Goal: Transaction & Acquisition: Purchase product/service

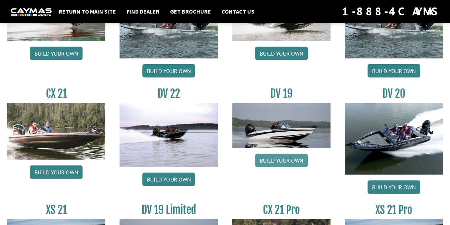
scroll to position [763, 0]
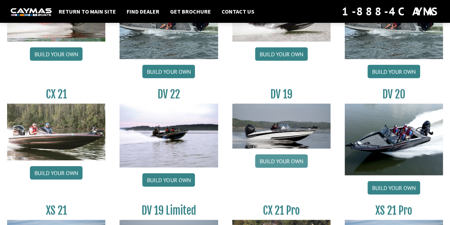
click at [282, 163] on link "Build your own" at bounding box center [281, 161] width 53 height 14
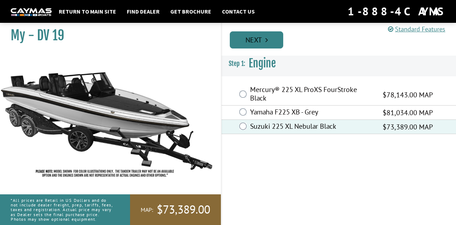
click at [258, 40] on link "Next" at bounding box center [256, 39] width 53 height 17
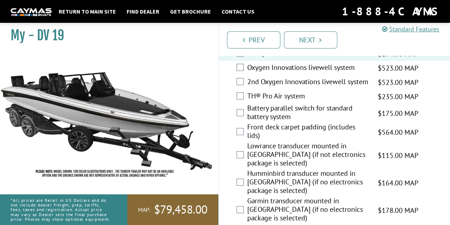
scroll to position [1146, 0]
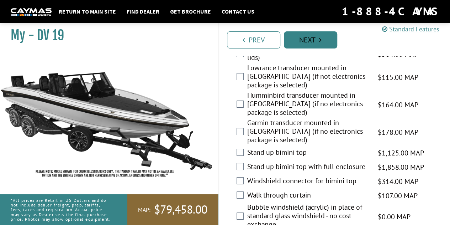
click at [319, 42] on icon "Pagination" at bounding box center [320, 39] width 2 height 7
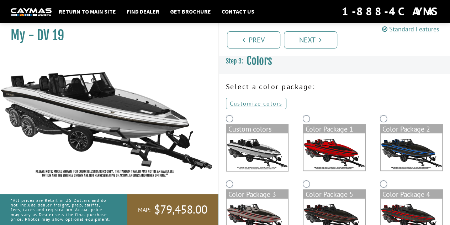
scroll to position [0, 0]
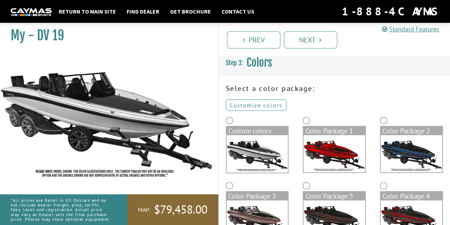
click at [247, 107] on link "Customize colors" at bounding box center [256, 104] width 61 height 11
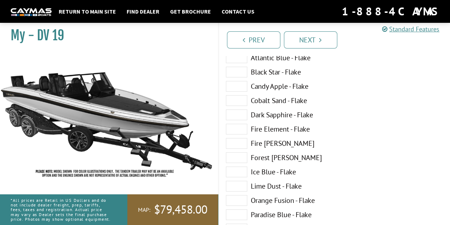
scroll to position [75, 0]
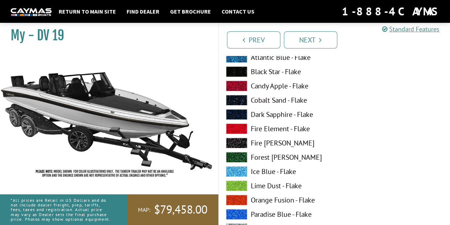
click at [237, 130] on span at bounding box center [236, 128] width 21 height 11
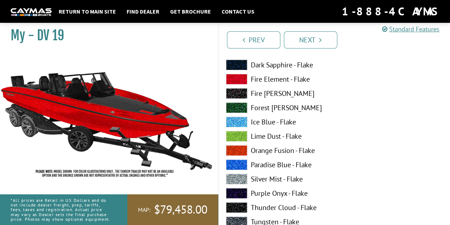
scroll to position [125, 0]
click at [237, 130] on span at bounding box center [236, 135] width 21 height 11
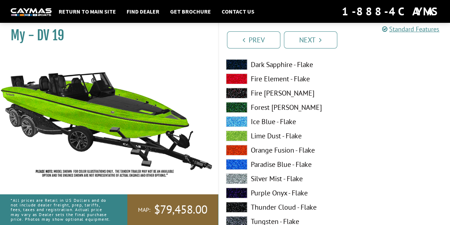
click at [234, 119] on span at bounding box center [236, 121] width 21 height 11
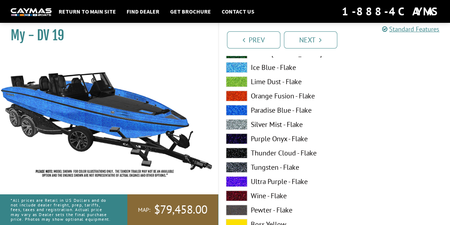
scroll to position [180, 0]
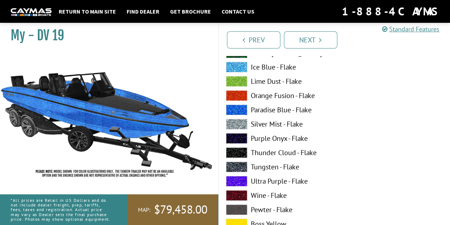
click at [234, 133] on span at bounding box center [236, 138] width 21 height 11
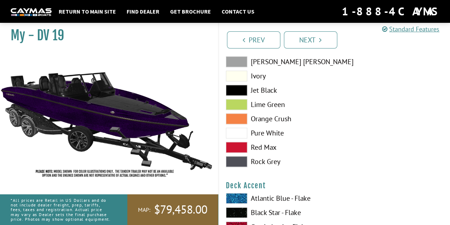
scroll to position [373, 0]
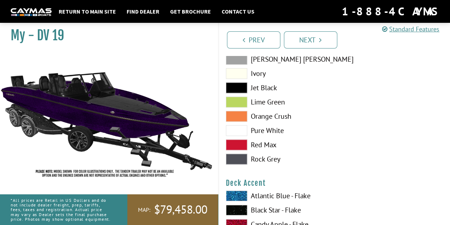
click at [242, 131] on span at bounding box center [236, 130] width 21 height 11
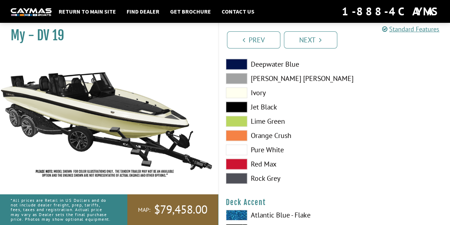
scroll to position [354, 0]
click at [240, 90] on span at bounding box center [236, 92] width 21 height 11
click at [235, 147] on span at bounding box center [236, 149] width 21 height 11
click at [233, 130] on span at bounding box center [236, 135] width 21 height 11
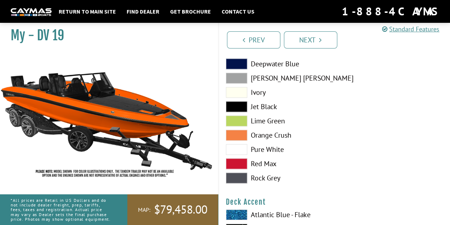
click at [238, 148] on span at bounding box center [236, 149] width 21 height 11
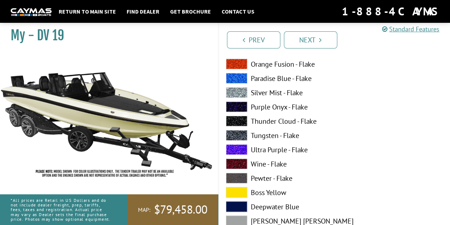
scroll to position [646, 0]
click at [238, 148] on span at bounding box center [236, 149] width 21 height 11
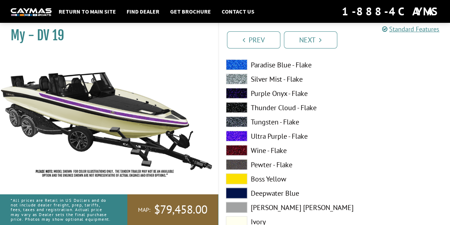
scroll to position [661, 0]
click at [238, 177] on span at bounding box center [236, 178] width 21 height 11
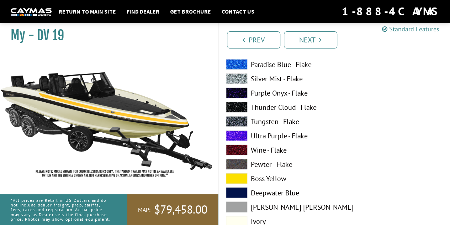
click at [238, 137] on span at bounding box center [236, 135] width 21 height 11
click at [235, 148] on span at bounding box center [236, 149] width 21 height 11
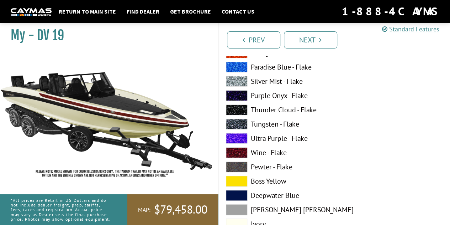
scroll to position [224, 0]
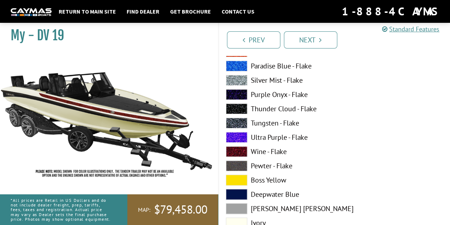
click at [236, 158] on div "Atlantic Blue - Flake Black Star - Flake Candy Apple - Flake Cobalt Sand - Flak…" at bounding box center [277, 110] width 116 height 413
click at [237, 154] on span at bounding box center [236, 151] width 21 height 11
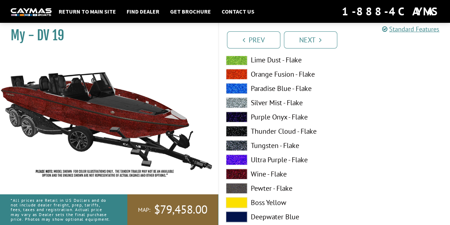
scroll to position [201, 0]
click at [235, 141] on span at bounding box center [236, 145] width 21 height 11
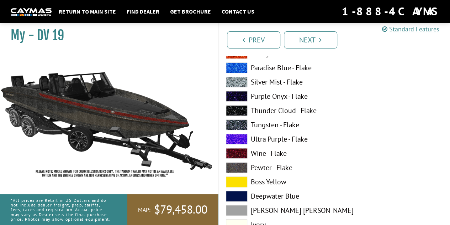
scroll to position [223, 0]
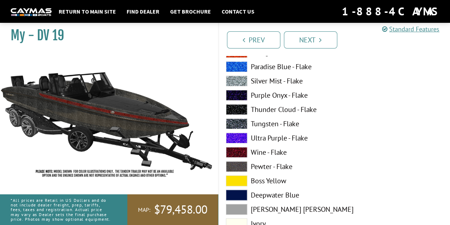
click at [237, 165] on span at bounding box center [236, 166] width 21 height 11
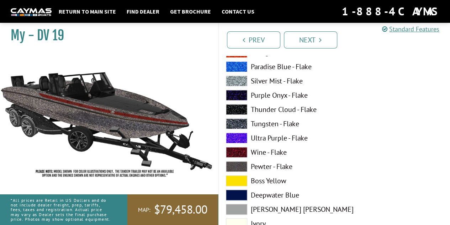
click at [237, 122] on span at bounding box center [236, 123] width 21 height 11
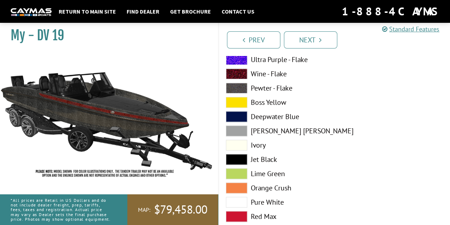
scroll to position [305, 0]
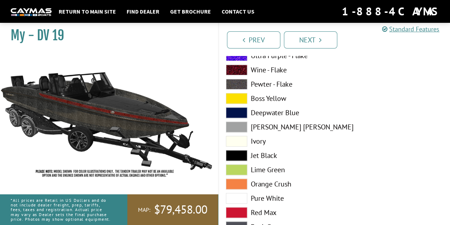
click at [239, 166] on span at bounding box center [236, 169] width 21 height 11
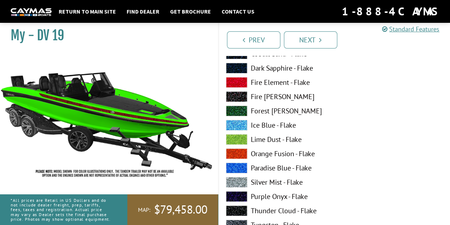
scroll to position [121, 0]
click at [234, 110] on span at bounding box center [236, 111] width 21 height 11
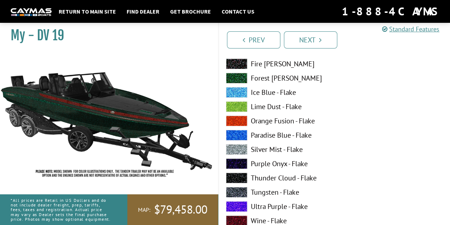
scroll to position [156, 0]
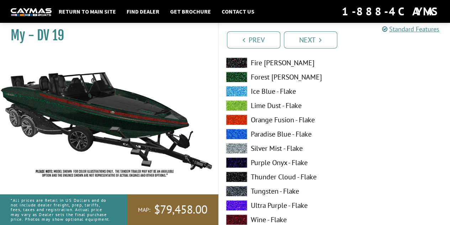
click at [241, 148] on span at bounding box center [236, 148] width 21 height 11
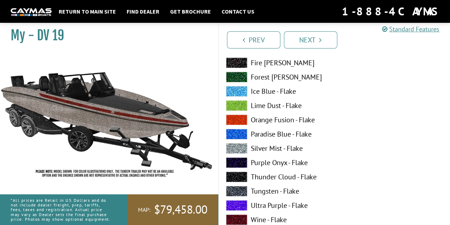
click at [241, 148] on span at bounding box center [236, 148] width 21 height 11
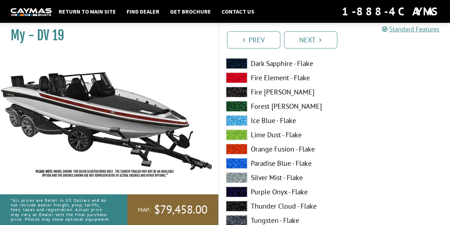
scroll to position [126, 0]
click at [236, 101] on div "Atlantic Blue - Flake Black Star - Flake Candy Apple - Flake Cobalt Sand - Flak…" at bounding box center [277, 207] width 116 height 413
click at [237, 107] on span at bounding box center [236, 106] width 21 height 11
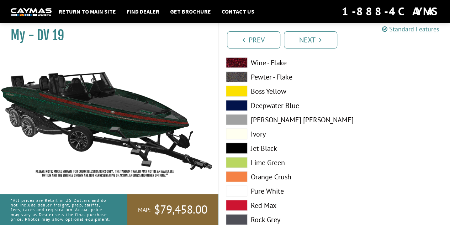
scroll to position [747, 0]
click at [243, 91] on span at bounding box center [236, 91] width 21 height 11
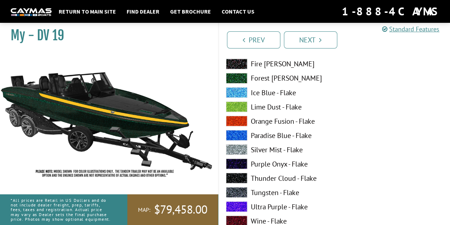
scroll to position [592, 0]
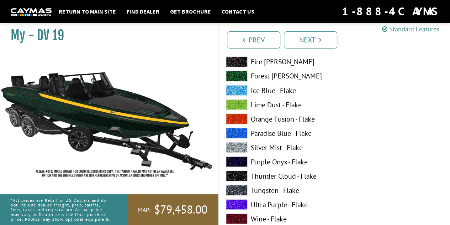
click at [240, 117] on span at bounding box center [236, 118] width 21 height 11
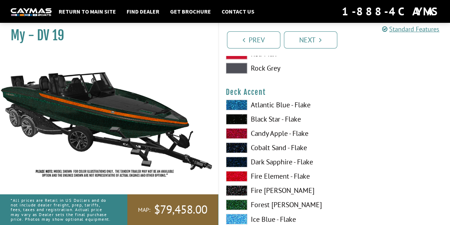
scroll to position [463, 0]
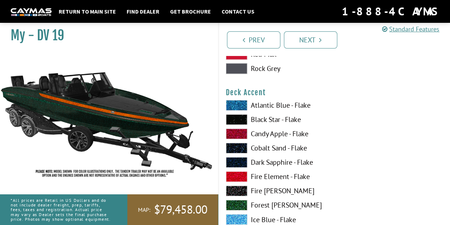
click at [244, 135] on span at bounding box center [236, 133] width 21 height 11
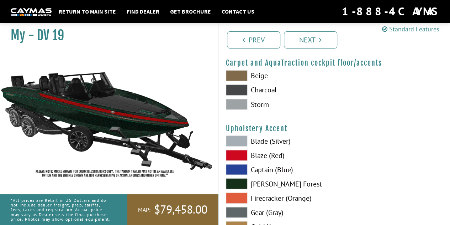
scroll to position [3278, 0]
click at [234, 75] on span at bounding box center [236, 75] width 21 height 11
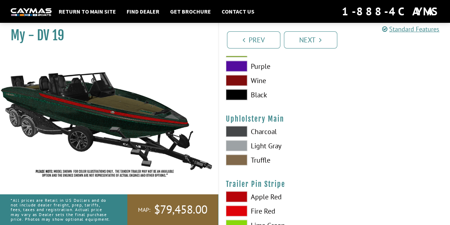
scroll to position [3466, 0]
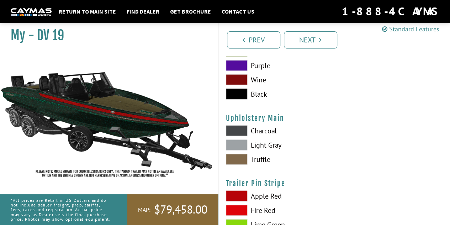
click at [233, 157] on span at bounding box center [236, 159] width 21 height 11
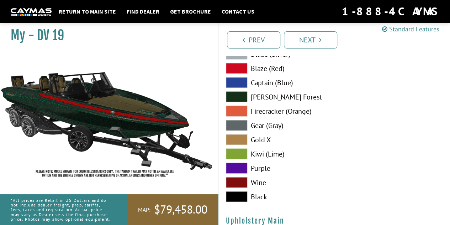
scroll to position [3363, 0]
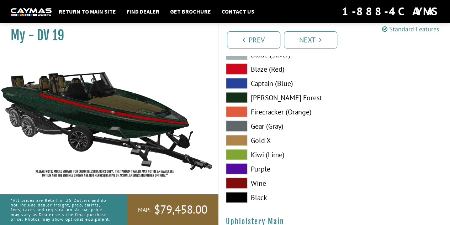
click at [237, 126] on span at bounding box center [236, 125] width 21 height 11
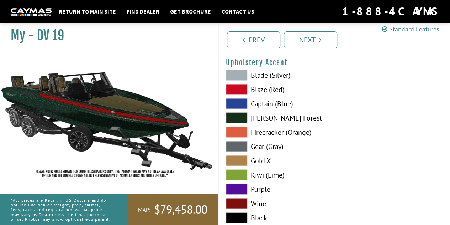
scroll to position [3338, 0]
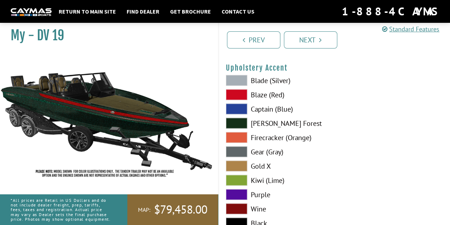
click at [239, 121] on span at bounding box center [236, 122] width 21 height 11
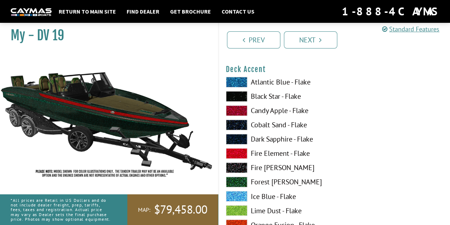
scroll to position [492, 0]
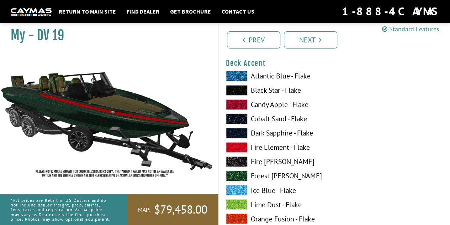
click at [236, 86] on span at bounding box center [236, 90] width 21 height 11
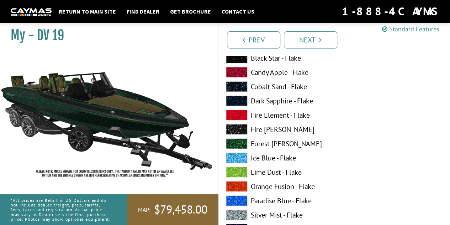
scroll to position [962, 0]
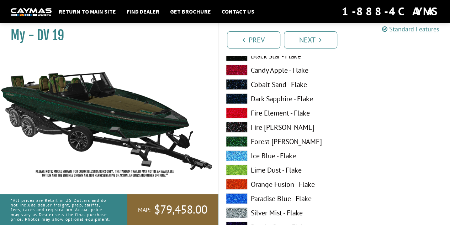
click at [241, 151] on span at bounding box center [236, 155] width 21 height 11
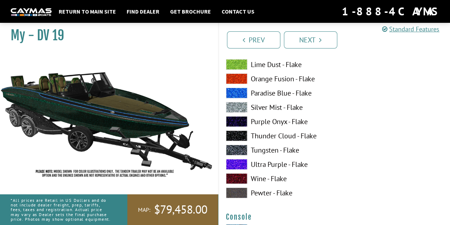
scroll to position [1069, 0]
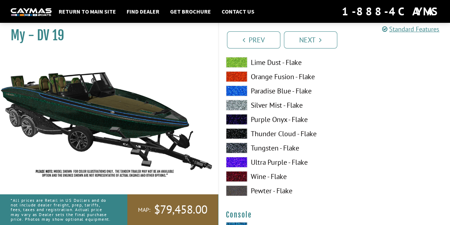
click at [238, 194] on span at bounding box center [236, 190] width 21 height 11
click at [331, 136] on div "Atlantic Blue - Flake Black Star - Flake Candy Apple - Flake Cobalt Sand - Flak…" at bounding box center [277, 64] width 116 height 270
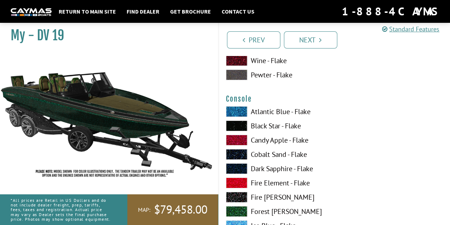
scroll to position [1218, 0]
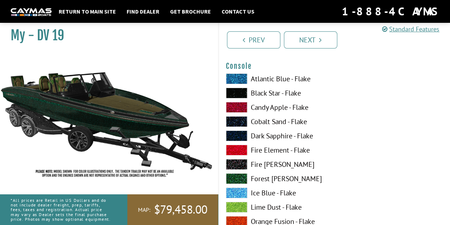
click at [237, 175] on span at bounding box center [236, 178] width 21 height 11
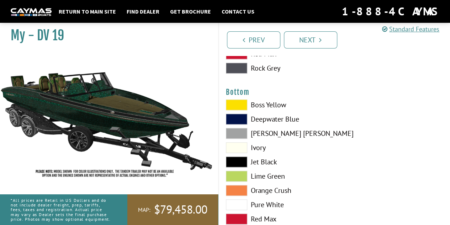
scroll to position [1627, 0]
click at [242, 158] on span at bounding box center [236, 161] width 21 height 11
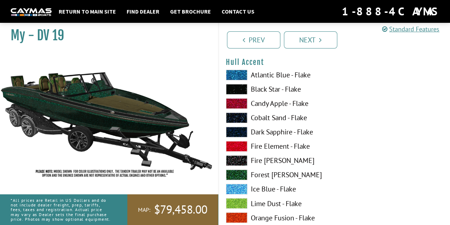
scroll to position [1822, 0]
click at [244, 88] on span at bounding box center [236, 89] width 21 height 11
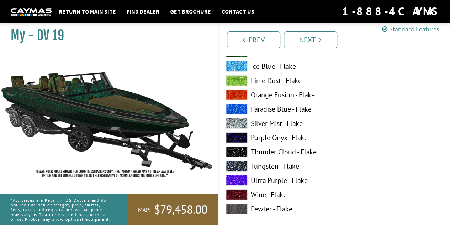
scroll to position [2380, 0]
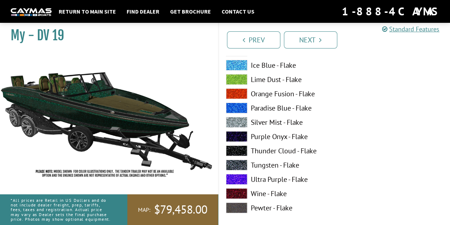
click at [240, 207] on span at bounding box center [236, 207] width 21 height 11
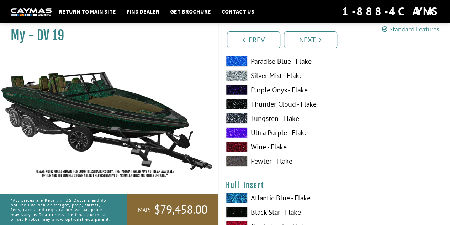
scroll to position [2427, 0]
click at [240, 116] on span at bounding box center [236, 117] width 21 height 11
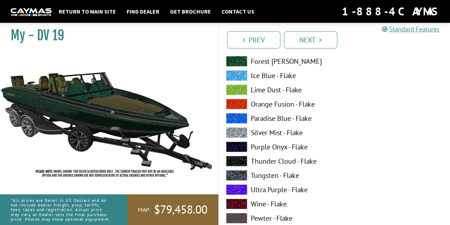
scroll to position [1041, 0]
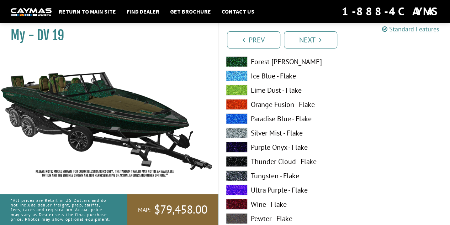
click at [237, 173] on span at bounding box center [236, 175] width 21 height 11
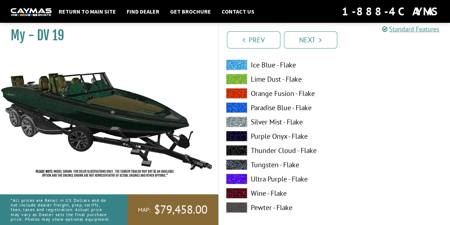
click at [240, 204] on span at bounding box center [236, 207] width 21 height 11
click at [242, 159] on span at bounding box center [236, 164] width 21 height 11
drag, startPoint x: 242, startPoint y: 158, endPoint x: 327, endPoint y: 174, distance: 86.1
click at [327, 174] on label "Ultra Purple - Flake" at bounding box center [276, 178] width 101 height 11
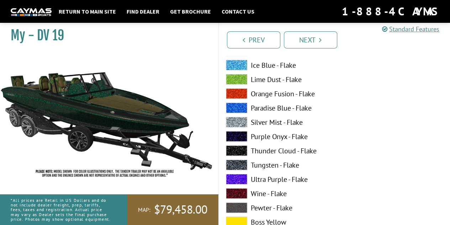
scroll to position [616, 0]
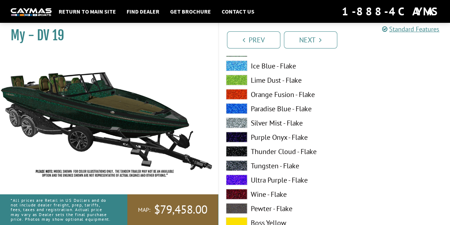
click at [236, 151] on span at bounding box center [236, 151] width 21 height 11
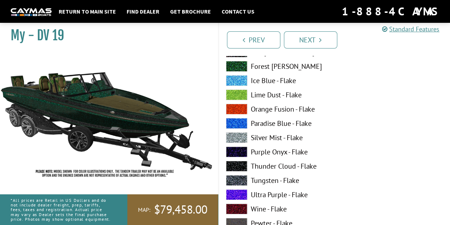
scroll to position [2658, 0]
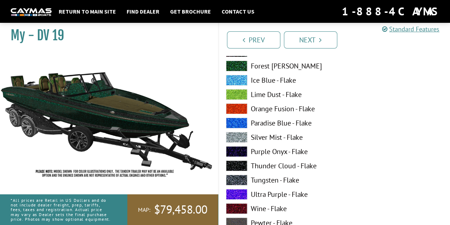
click at [238, 165] on span at bounding box center [236, 165] width 21 height 11
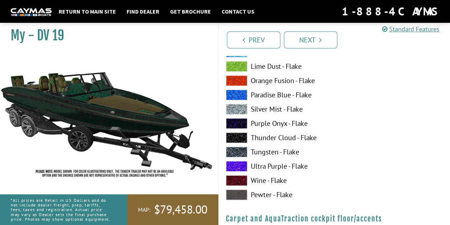
scroll to position [3122, 0]
click at [240, 193] on span at bounding box center [236, 194] width 21 height 11
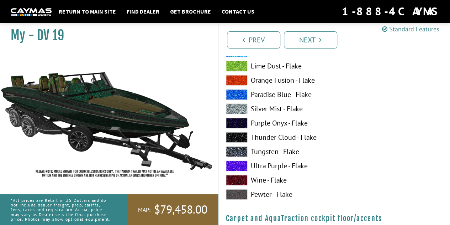
click at [235, 152] on span at bounding box center [236, 151] width 21 height 11
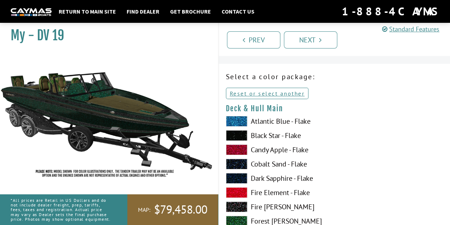
scroll to position [0, 0]
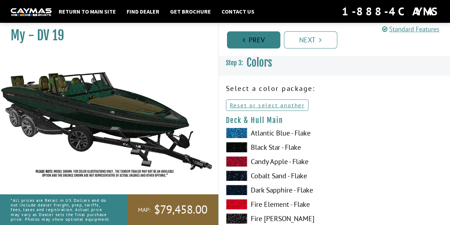
click at [238, 43] on link "Prev" at bounding box center [253, 39] width 53 height 17
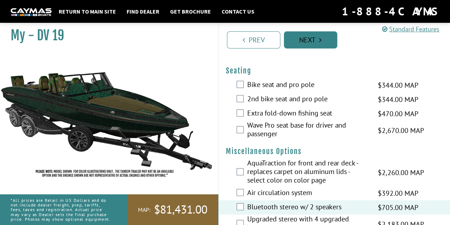
scroll to position [906, 0]
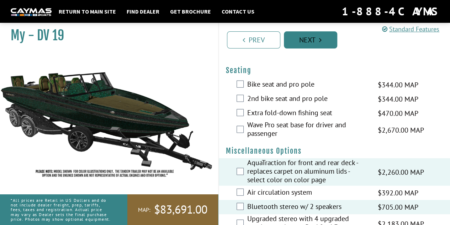
click at [314, 44] on link "Next" at bounding box center [310, 39] width 53 height 17
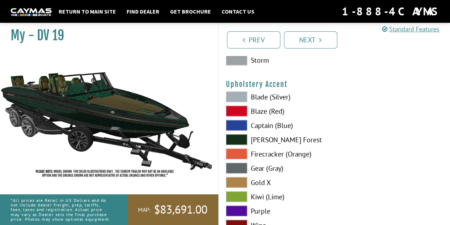
scroll to position [3322, 0]
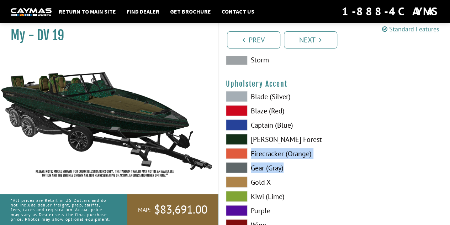
drag, startPoint x: 266, startPoint y: 143, endPoint x: 238, endPoint y: 176, distance: 43.2
click at [238, 176] on div "Blade (Silver) Blaze (Red) Captain (Blue) Zander Forest Firecracker (Orange)" at bounding box center [277, 169] width 116 height 157
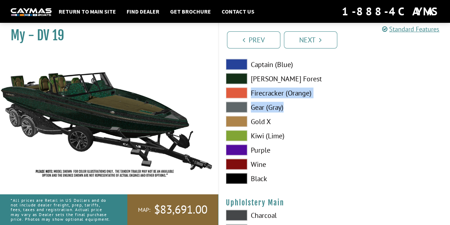
scroll to position [3391, 0]
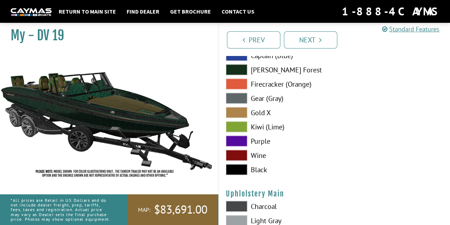
click at [237, 170] on span at bounding box center [236, 169] width 21 height 11
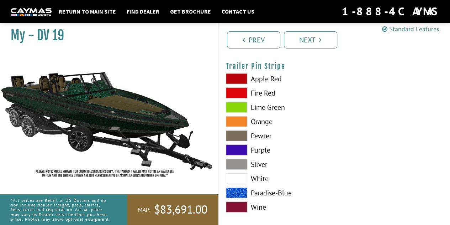
scroll to position [3590, 0]
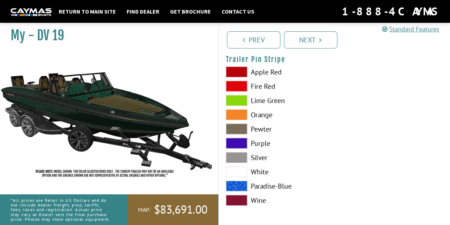
click at [236, 155] on span at bounding box center [236, 157] width 21 height 11
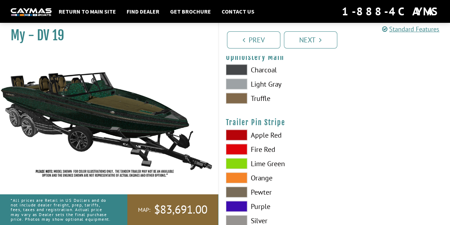
scroll to position [3526, 0]
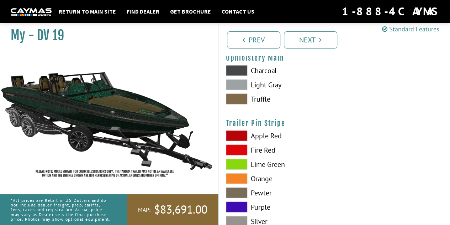
click at [235, 188] on span at bounding box center [236, 192] width 21 height 11
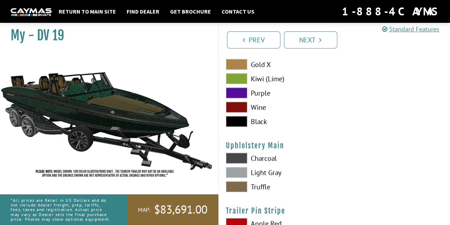
scroll to position [3590, 0]
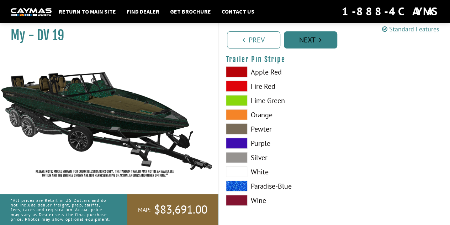
click at [320, 45] on link "Next" at bounding box center [310, 39] width 53 height 17
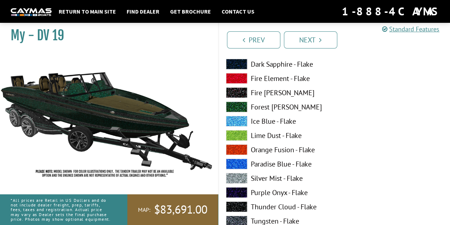
scroll to position [1006, 0]
click at [237, 107] on span at bounding box center [236, 106] width 21 height 11
click at [240, 119] on span at bounding box center [236, 121] width 21 height 11
click at [240, 101] on span at bounding box center [236, 106] width 21 height 11
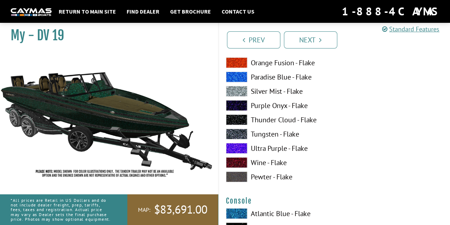
scroll to position [1093, 0]
click at [236, 178] on span at bounding box center [236, 176] width 21 height 11
click at [237, 135] on span at bounding box center [236, 133] width 21 height 11
click at [317, 39] on link "Next" at bounding box center [310, 39] width 53 height 17
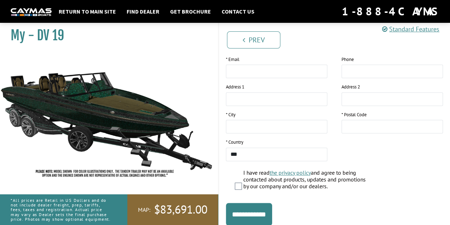
scroll to position [169, 0]
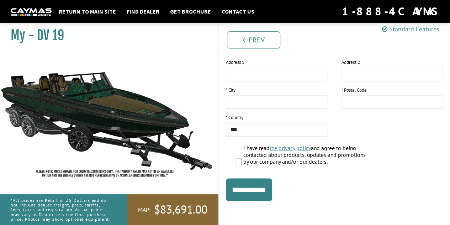
click at [35, 10] on img at bounding box center [31, 11] width 41 height 7
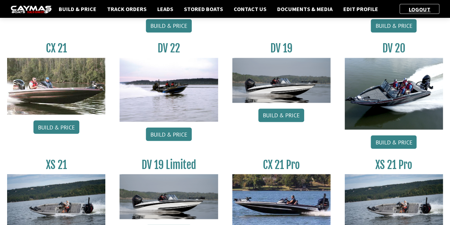
scroll to position [549, 0]
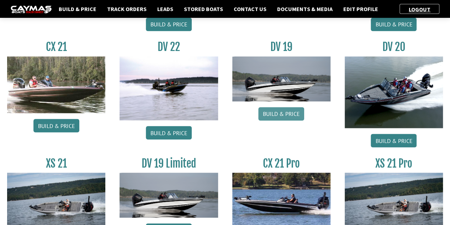
click at [285, 111] on link "Build & Price" at bounding box center [281, 114] width 46 height 14
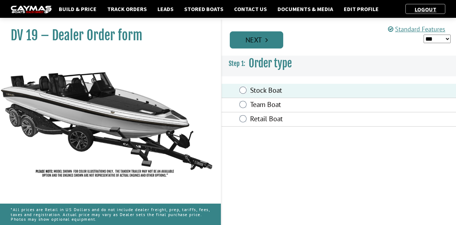
click at [248, 33] on link "Next" at bounding box center [256, 39] width 53 height 17
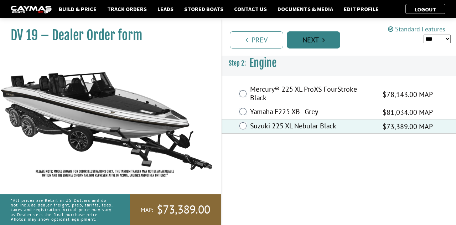
click at [318, 38] on link "Next" at bounding box center [313, 39] width 53 height 17
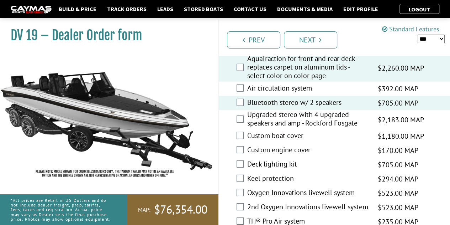
scroll to position [1010, 0]
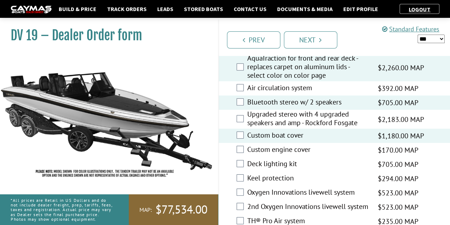
click at [297, 142] on div "Custom boat cover $1,180.00 MAP $1,393.00 MSRP $1,003.00 $1,180.00" at bounding box center [335, 135] width 232 height 14
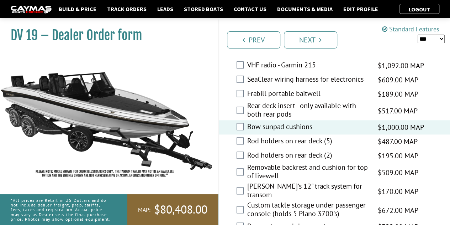
scroll to position [1684, 0]
click at [432, 37] on select "*** ****** ******" at bounding box center [431, 39] width 27 height 9
select select "*"
click at [418, 35] on select "*** ****** ******" at bounding box center [431, 39] width 27 height 9
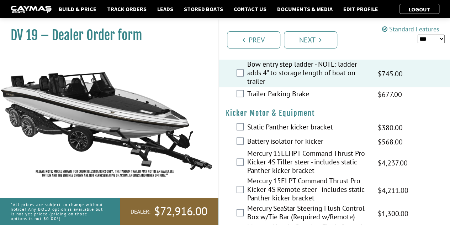
scroll to position [2179, 0]
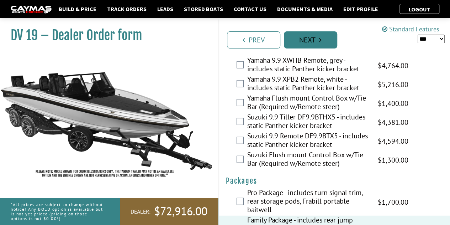
click at [299, 32] on link "Next" at bounding box center [310, 39] width 53 height 17
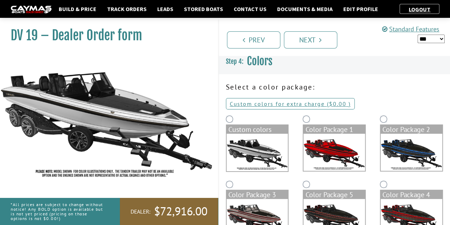
scroll to position [0, 0]
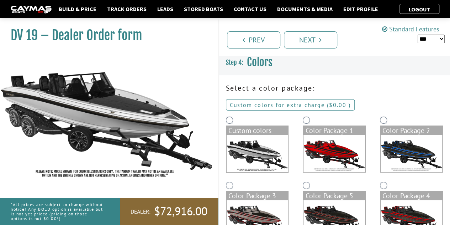
click at [242, 106] on link "Custom colors for extra charge ( $0.00 $0.00 MSRP $0.00 MAP $0.00 )" at bounding box center [290, 104] width 129 height 11
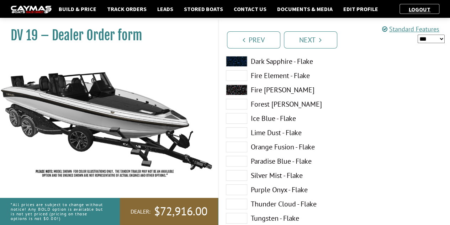
scroll to position [129, 0]
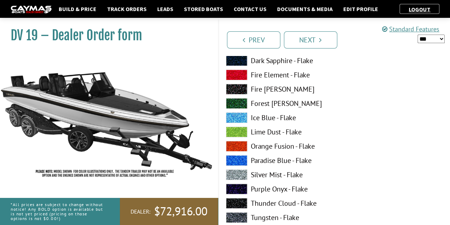
click at [239, 100] on span at bounding box center [236, 103] width 21 height 11
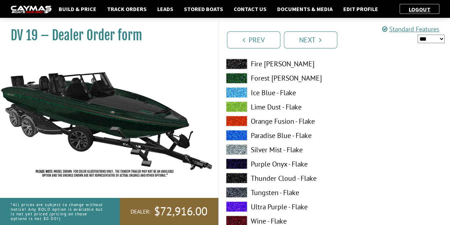
scroll to position [590, 0]
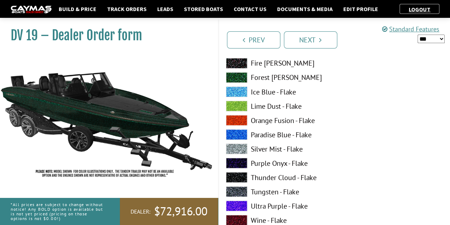
click at [235, 177] on span at bounding box center [236, 177] width 21 height 11
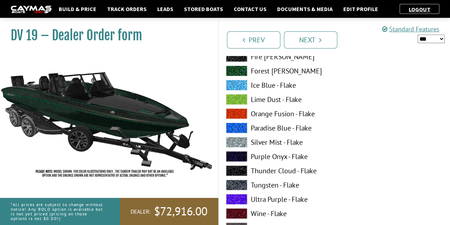
scroll to position [1036, 0]
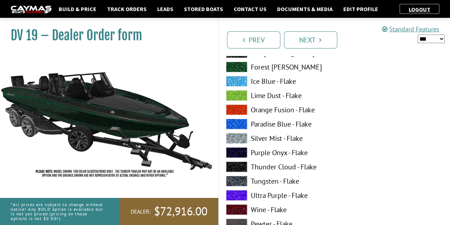
click at [235, 177] on span at bounding box center [236, 180] width 21 height 11
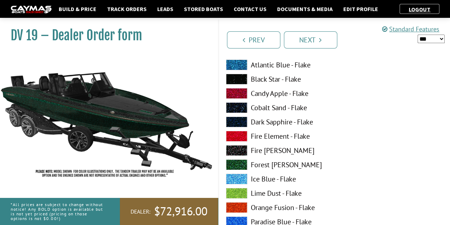
scroll to position [1232, 0]
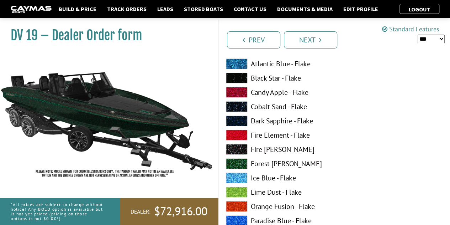
click at [236, 163] on span at bounding box center [236, 163] width 21 height 11
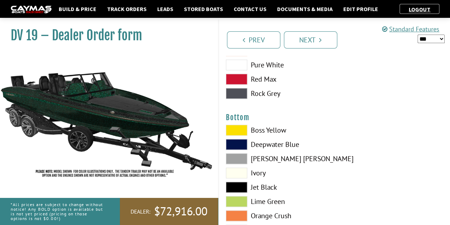
scroll to position [1602, 0]
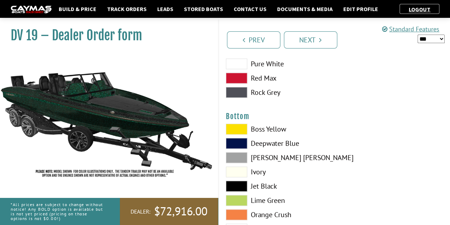
click at [240, 185] on span at bounding box center [236, 185] width 21 height 11
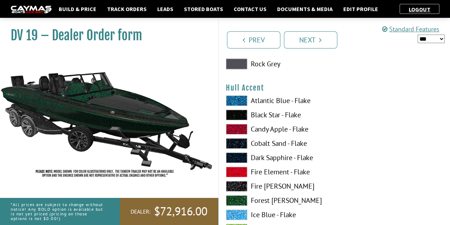
scroll to position [1797, 0]
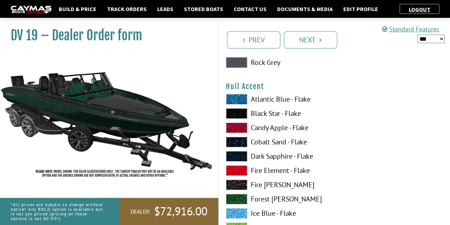
click at [233, 195] on span at bounding box center [236, 198] width 21 height 11
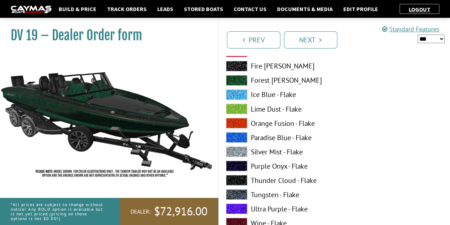
scroll to position [1917, 0]
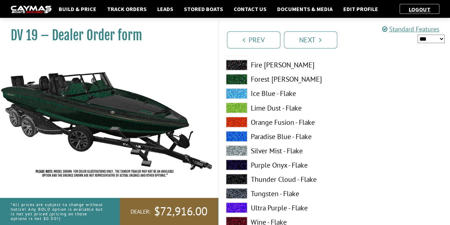
click at [237, 178] on span at bounding box center [236, 178] width 21 height 11
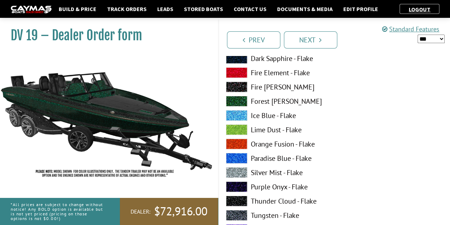
scroll to position [2337, 0]
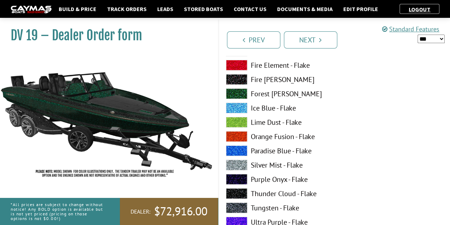
click at [233, 209] on span at bounding box center [236, 207] width 21 height 11
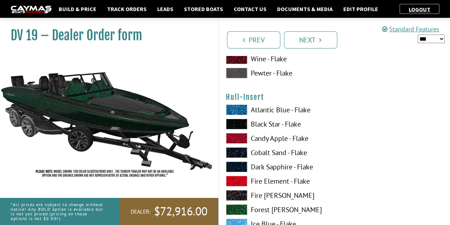
scroll to position [2514, 0]
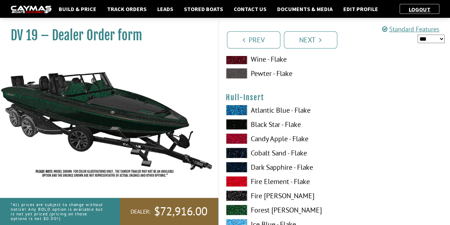
click at [233, 206] on span at bounding box center [236, 209] width 21 height 11
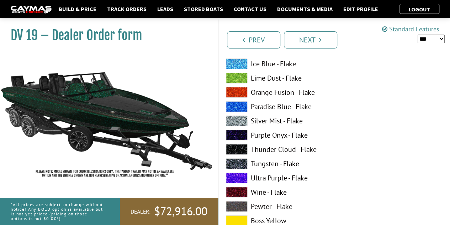
scroll to position [2675, 0]
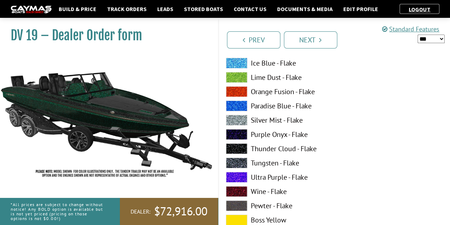
click at [246, 165] on span at bounding box center [236, 162] width 21 height 11
click at [237, 147] on span at bounding box center [236, 148] width 21 height 11
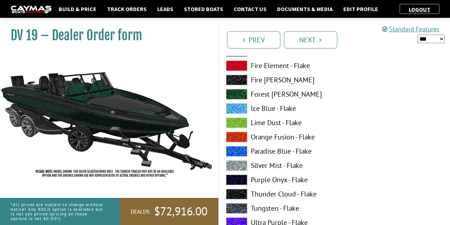
scroll to position [3066, 0]
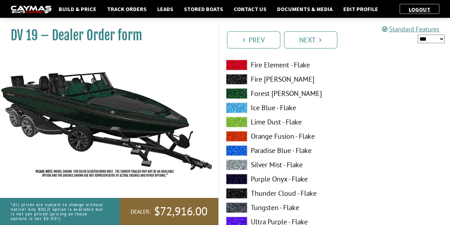
click at [234, 203] on span at bounding box center [236, 207] width 21 height 11
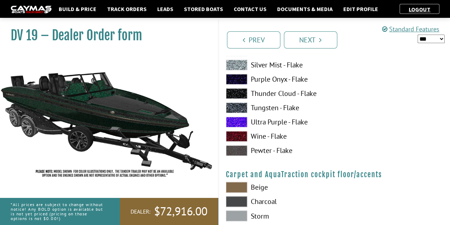
scroll to position [3166, 0]
click at [237, 182] on span at bounding box center [236, 186] width 21 height 11
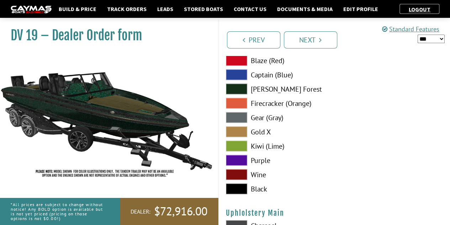
scroll to position [3382, 0]
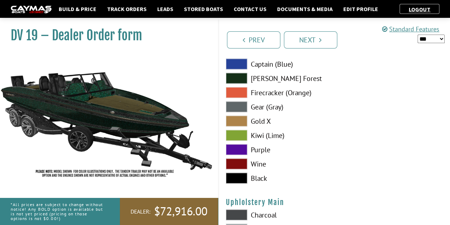
click at [236, 175] on span at bounding box center [236, 178] width 21 height 11
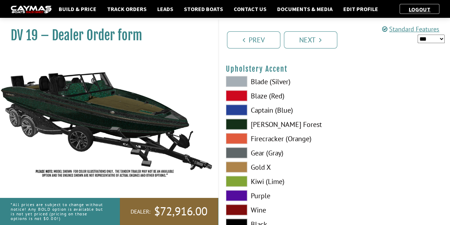
scroll to position [3336, 0]
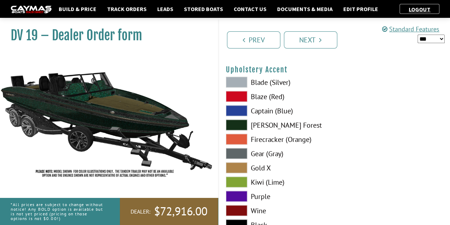
click at [238, 164] on span at bounding box center [236, 167] width 21 height 11
click at [236, 125] on span at bounding box center [236, 124] width 21 height 11
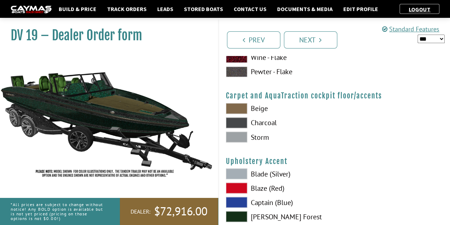
scroll to position [3268, 0]
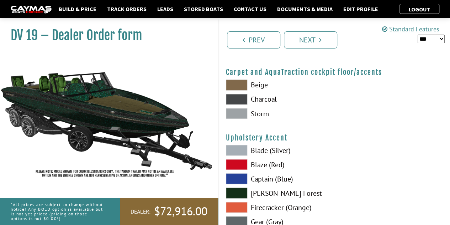
click at [238, 82] on span at bounding box center [236, 84] width 21 height 11
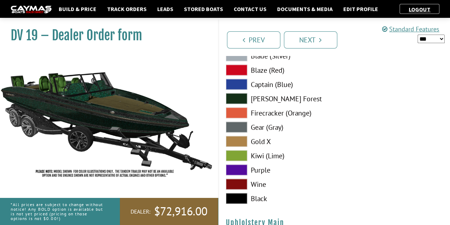
scroll to position [3362, 0]
click at [232, 192] on span at bounding box center [236, 197] width 21 height 11
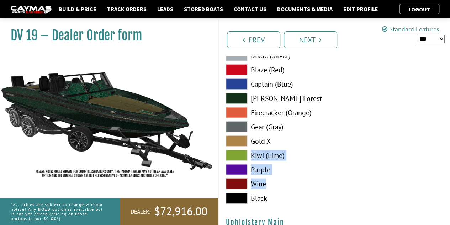
drag, startPoint x: 232, startPoint y: 191, endPoint x: 238, endPoint y: 149, distance: 43.1
click at [238, 149] on div "Blade (Silver) Blaze (Red) Captain (Blue) Zander Forest Firecracker (Orange)" at bounding box center [277, 128] width 116 height 157
click at [233, 143] on span at bounding box center [236, 140] width 21 height 11
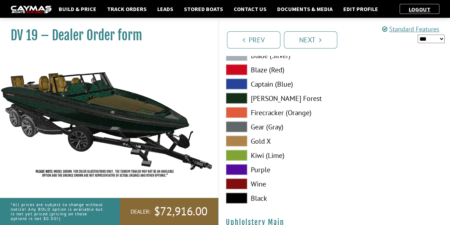
scroll to position [3429, 0]
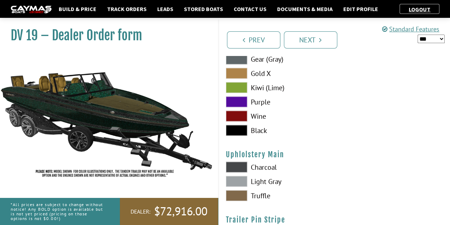
click at [232, 191] on span at bounding box center [236, 195] width 21 height 11
click at [241, 122] on div "Blade (Silver) Blaze (Red) Captain (Blue) Zander Forest Firecracker (Orange)" at bounding box center [277, 61] width 116 height 157
click at [237, 129] on span at bounding box center [236, 130] width 21 height 11
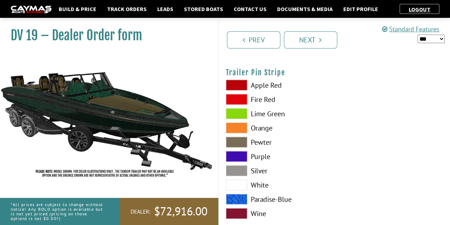
scroll to position [3590, 0]
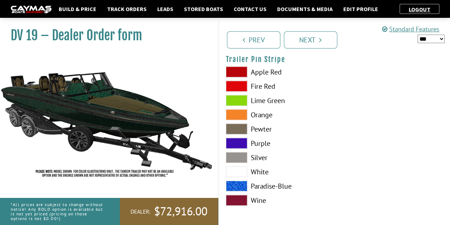
click at [233, 126] on span at bounding box center [236, 128] width 21 height 11
click at [313, 41] on link "Next" at bounding box center [310, 39] width 53 height 17
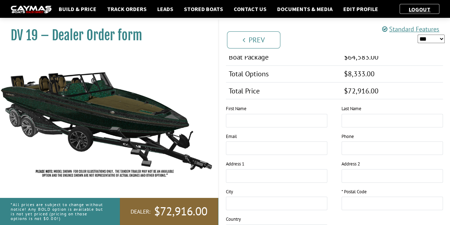
scroll to position [596, 0]
click at [260, 115] on input "text" at bounding box center [276, 120] width 101 height 14
type input "*"
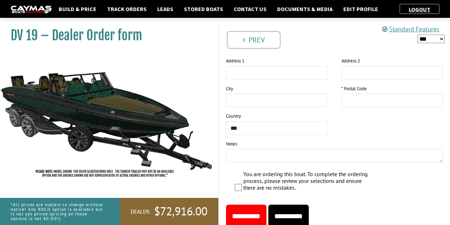
scroll to position [698, 0]
type input "*********"
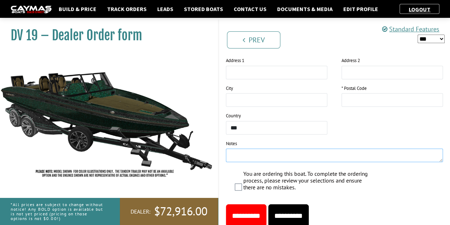
click at [248, 148] on textarea at bounding box center [334, 155] width 217 height 14
type textarea "**********"
click at [351, 101] on input "text" at bounding box center [392, 100] width 101 height 14
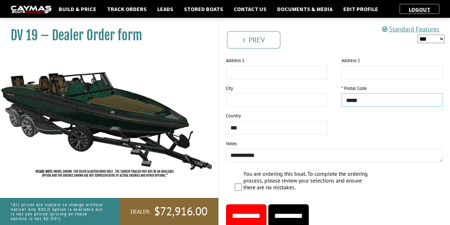
type input "*****"
click at [295, 148] on textarea "**********" at bounding box center [334, 155] width 217 height 14
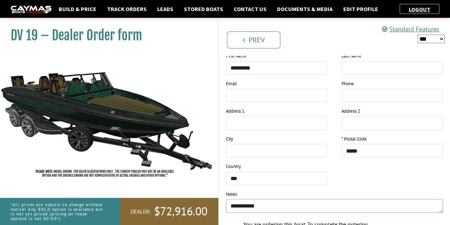
scroll to position [647, 0]
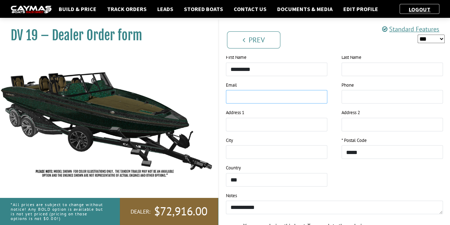
click at [258, 98] on input "email" at bounding box center [276, 97] width 101 height 14
click at [236, 117] on input "text" at bounding box center [276, 124] width 101 height 14
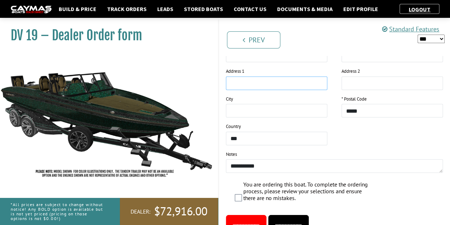
scroll to position [688, 0]
click at [257, 133] on select "**********" at bounding box center [276, 138] width 101 height 14
click at [226, 131] on select "**********" at bounding box center [276, 138] width 101 height 14
click at [246, 107] on input "text" at bounding box center [276, 111] width 101 height 14
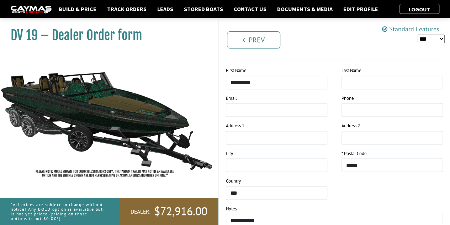
scroll to position [720, 0]
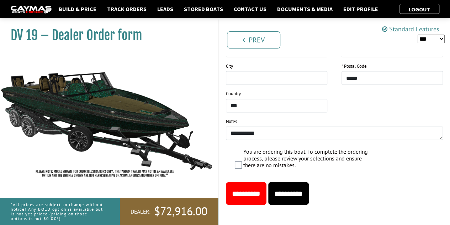
click at [243, 199] on input "**********" at bounding box center [246, 193] width 41 height 23
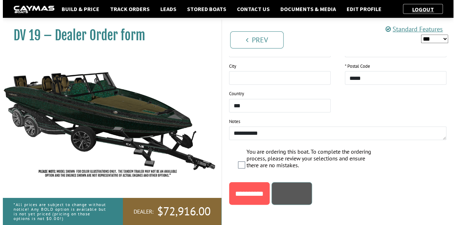
scroll to position [0, 0]
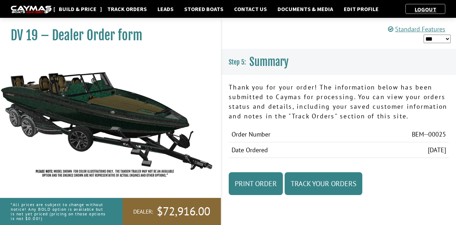
click at [78, 9] on link "Build & Price" at bounding box center [77, 8] width 45 height 9
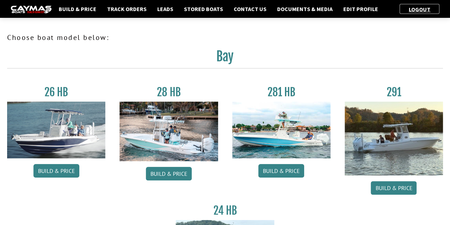
click at [33, 10] on img at bounding box center [31, 9] width 41 height 7
